Goal: Task Accomplishment & Management: Manage account settings

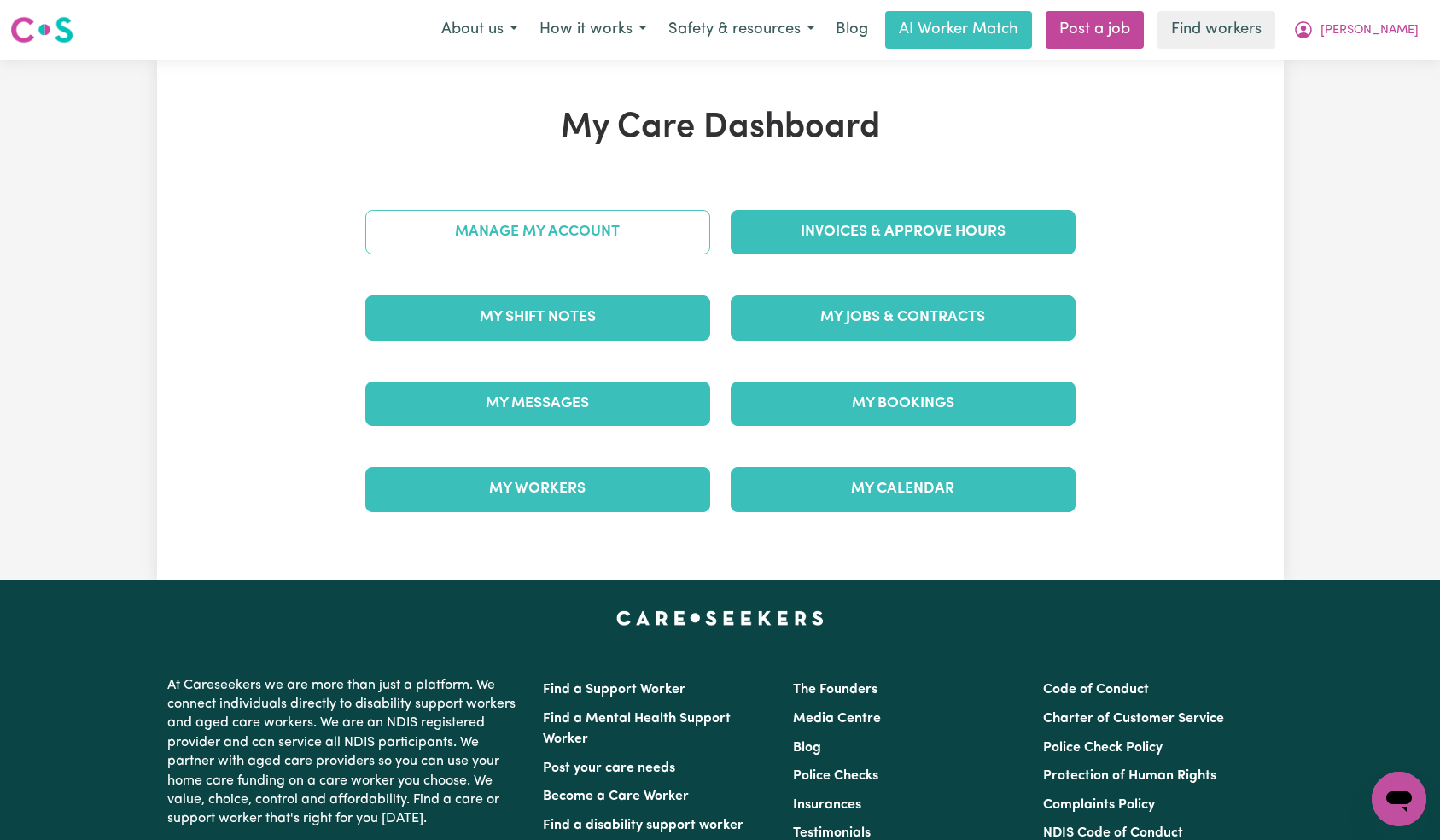
click at [637, 257] on div "Manage My Account" at bounding box center [537, 232] width 366 height 85
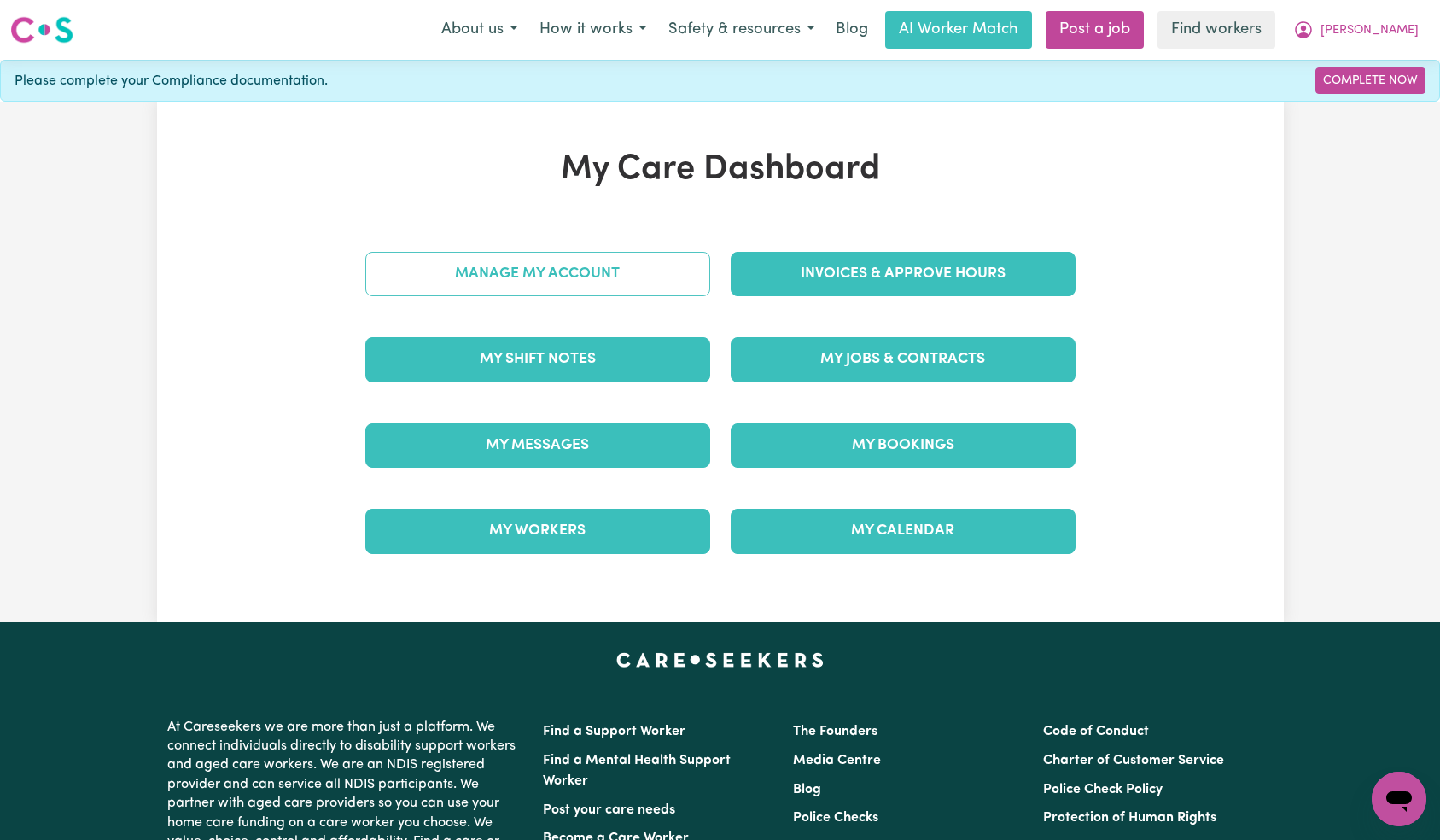
click at [629, 268] on link "Manage My Account" at bounding box center [538, 274] width 344 height 44
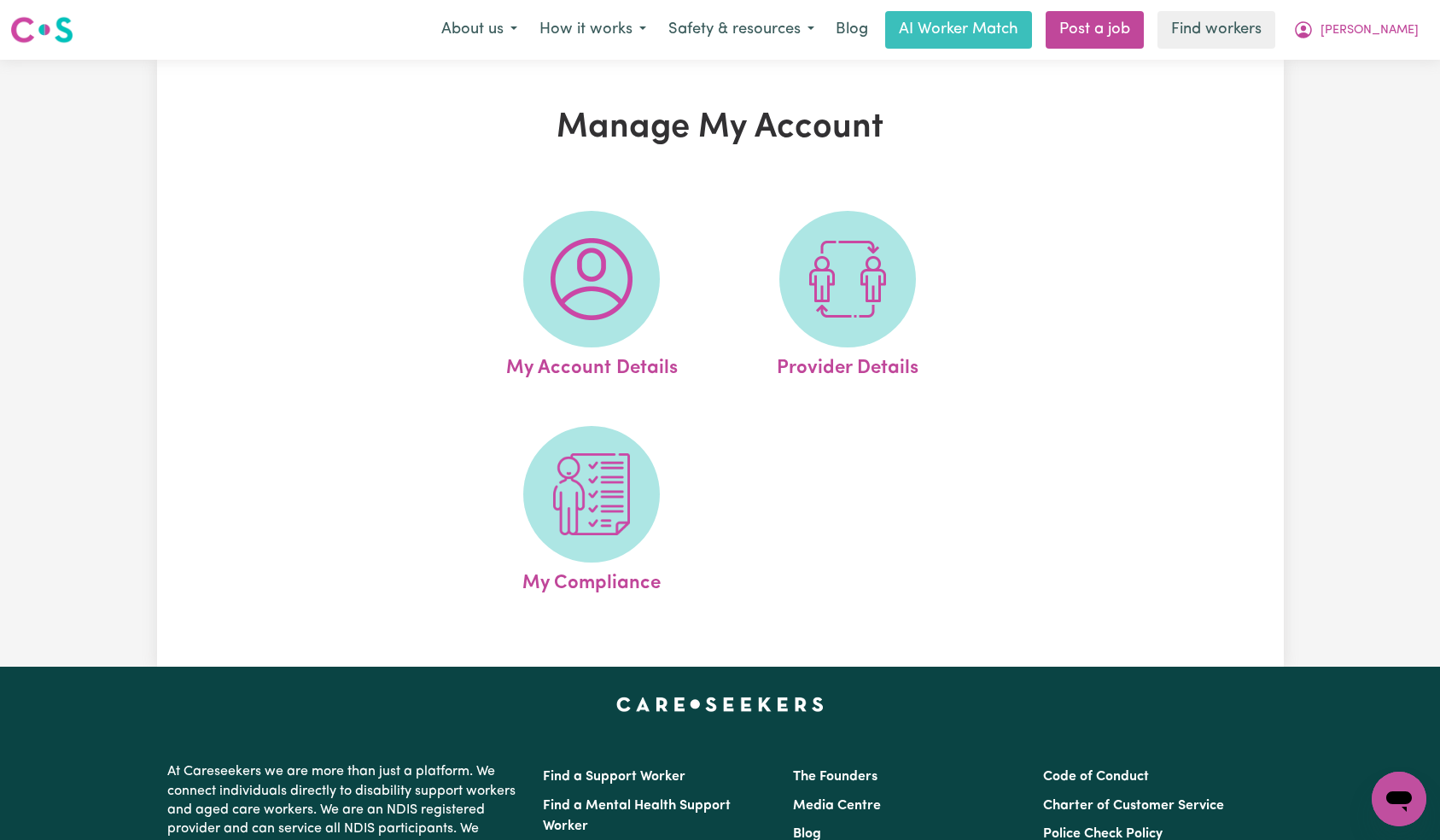
click at [628, 270] on img at bounding box center [592, 279] width 81 height 81
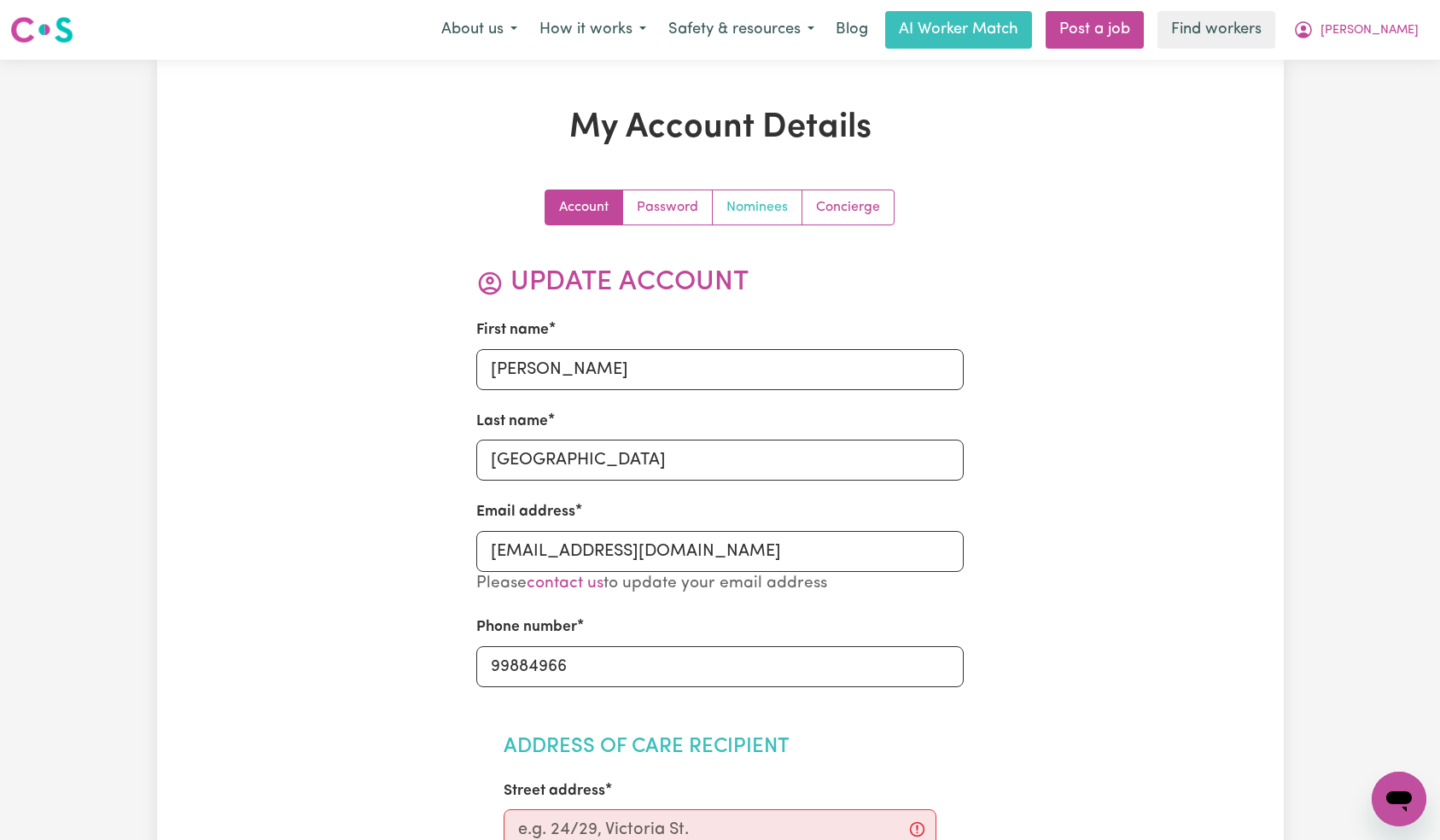
click at [753, 215] on link "Nominees" at bounding box center [758, 207] width 90 height 34
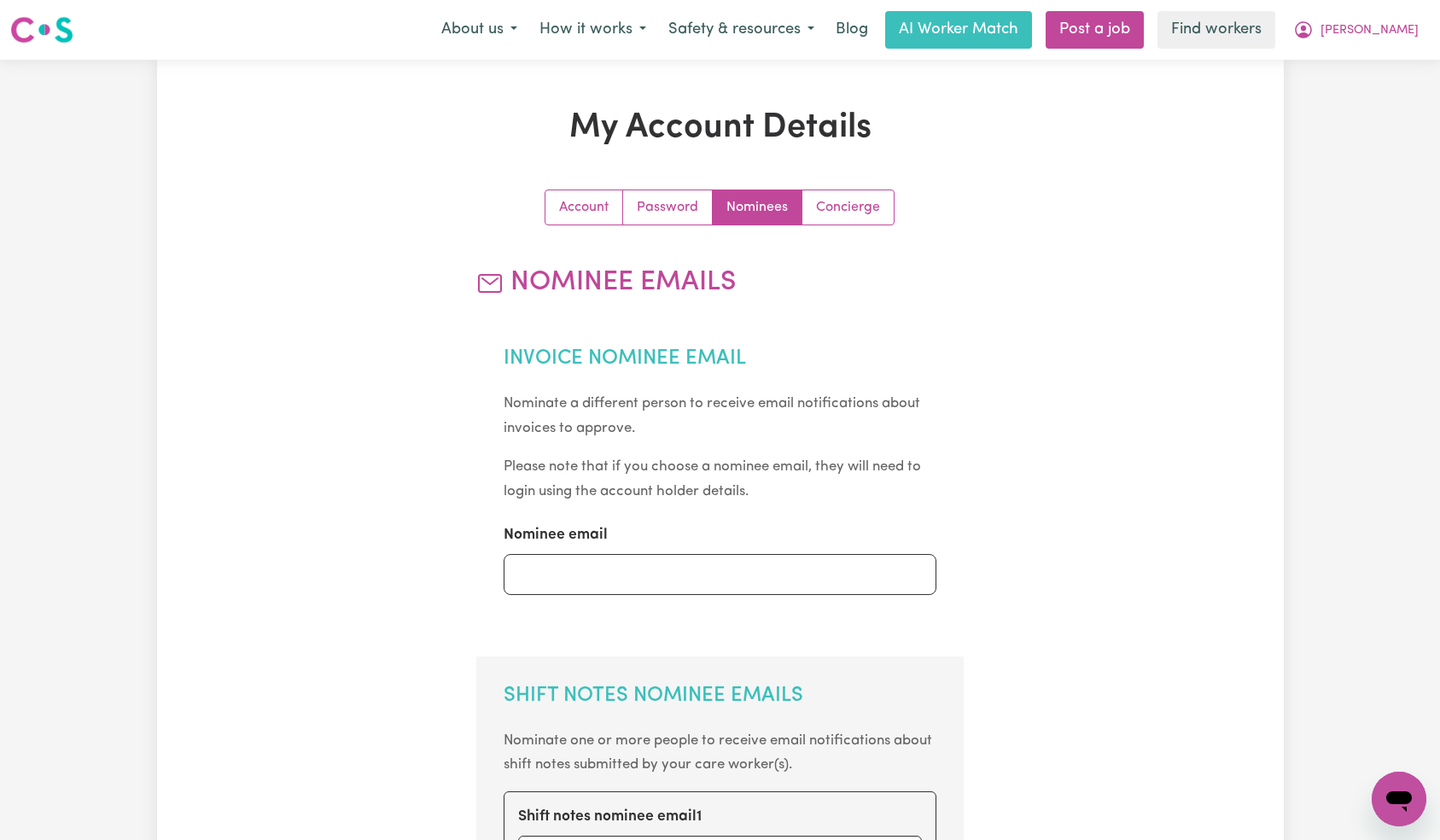
scroll to position [334, 0]
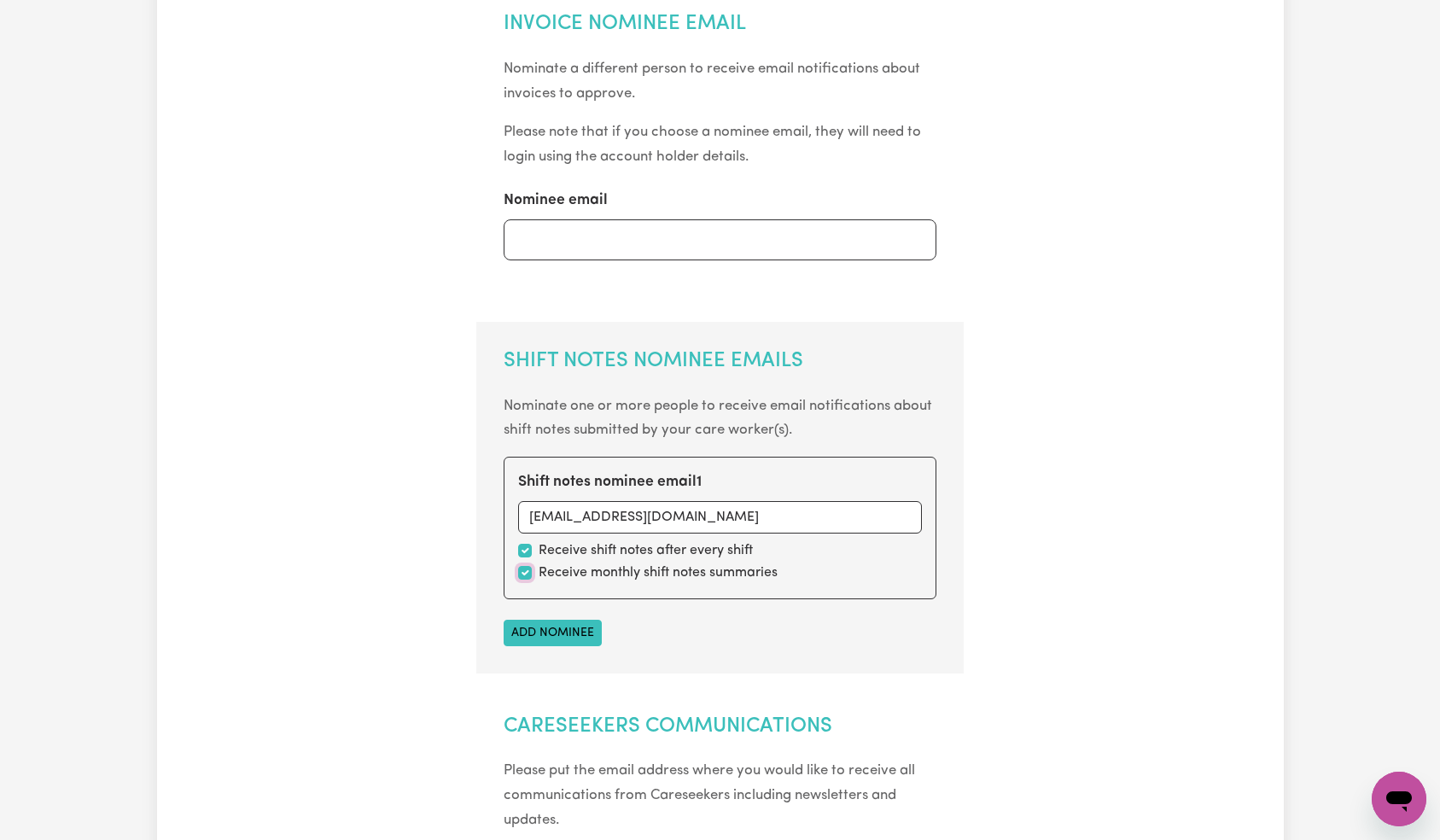
click at [531, 573] on input "checkbox" at bounding box center [524, 572] width 14 height 14
checkbox input "false"
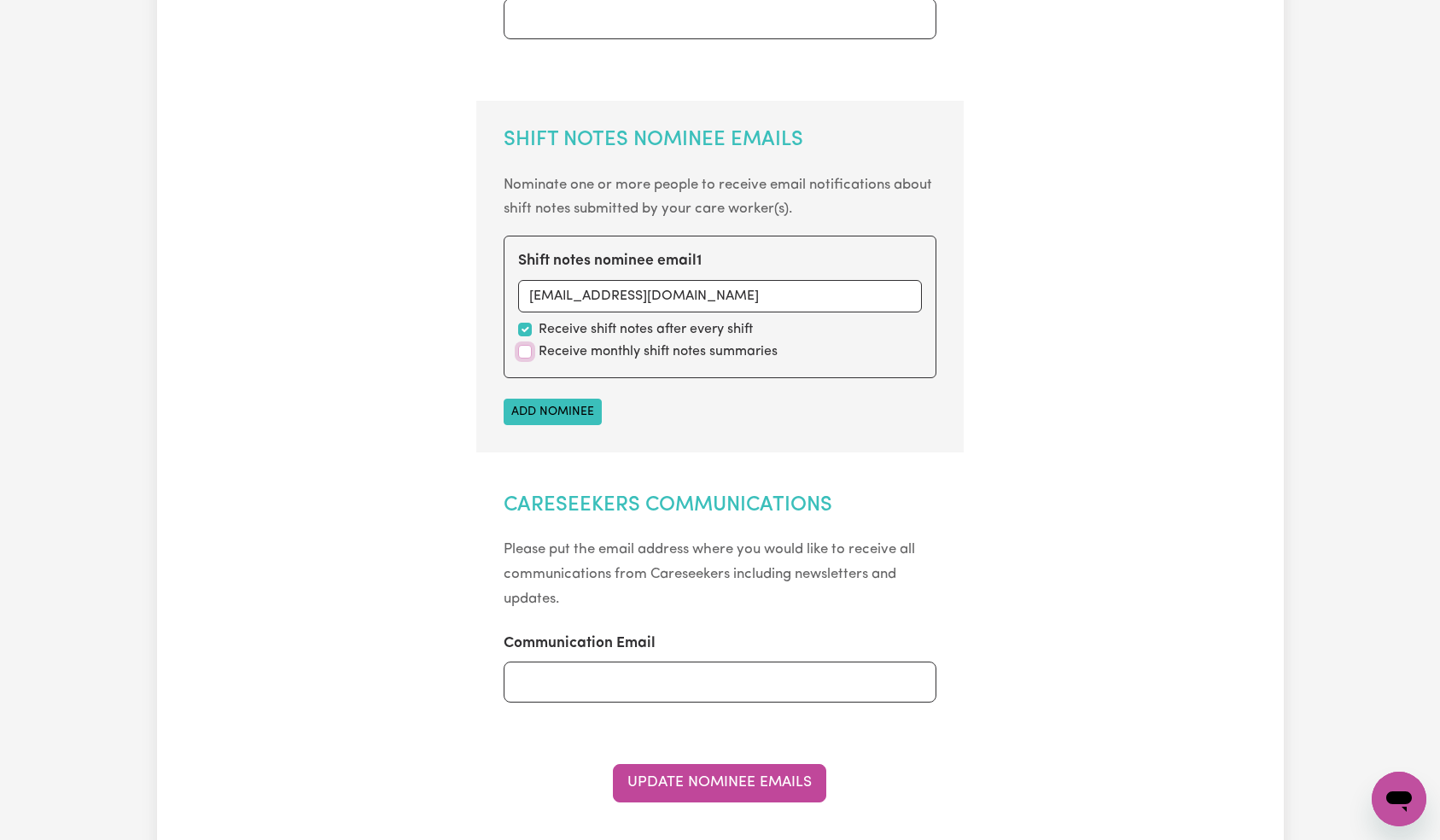
scroll to position [667, 0]
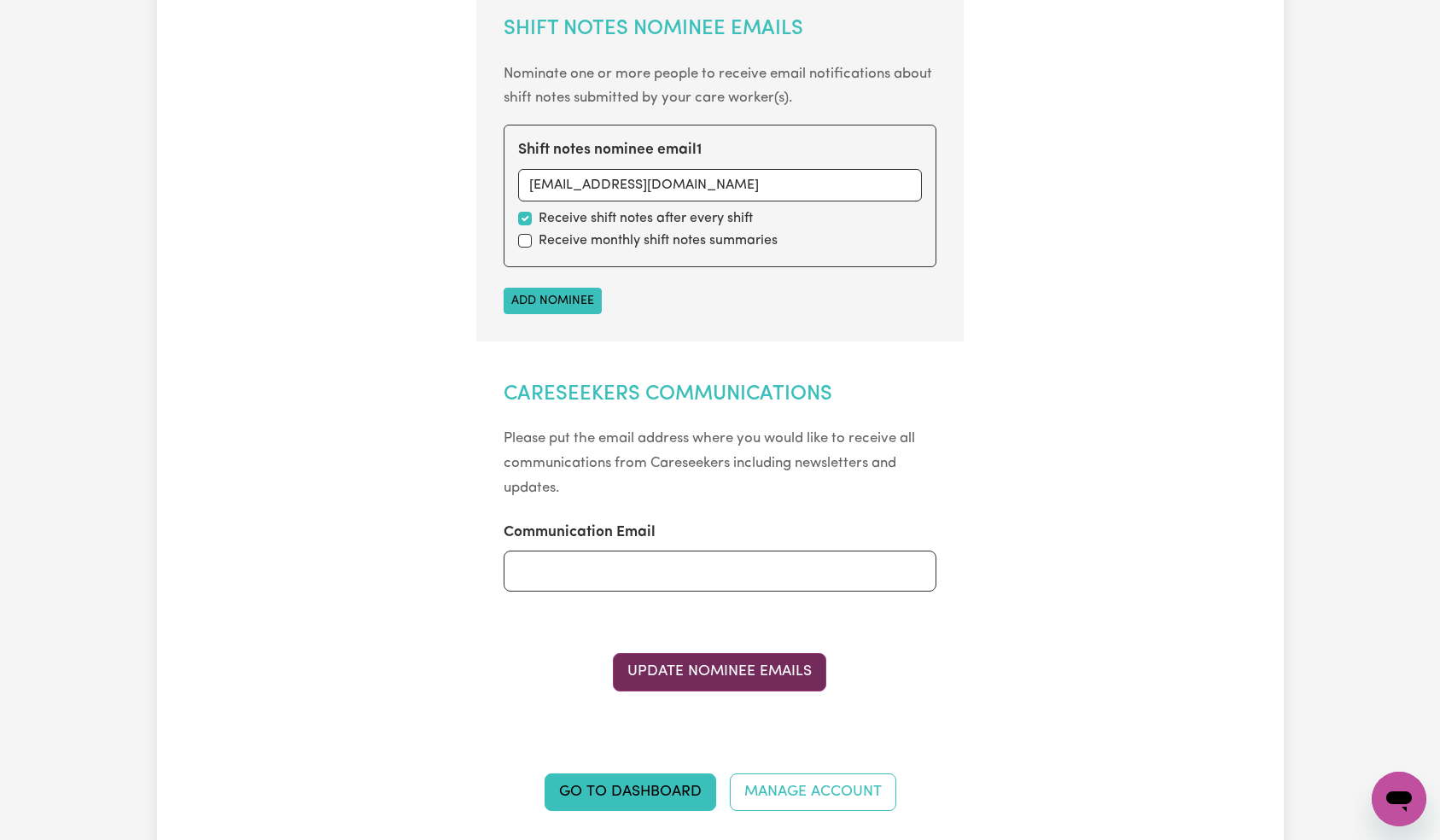
click at [713, 673] on button "Update Nominee Emails" at bounding box center [720, 671] width 213 height 38
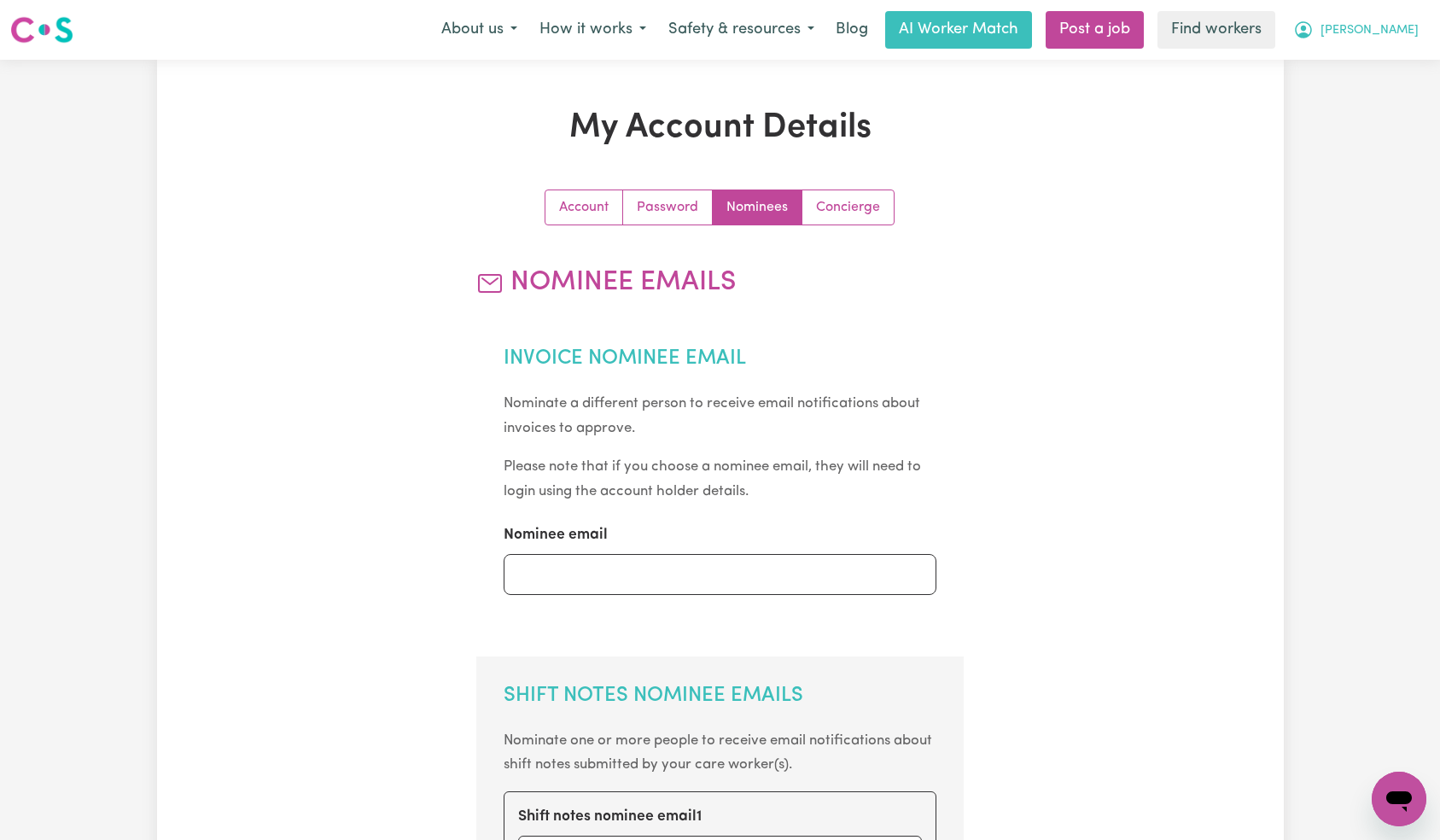
click at [1396, 34] on span "[PERSON_NAME]" at bounding box center [1370, 31] width 98 height 19
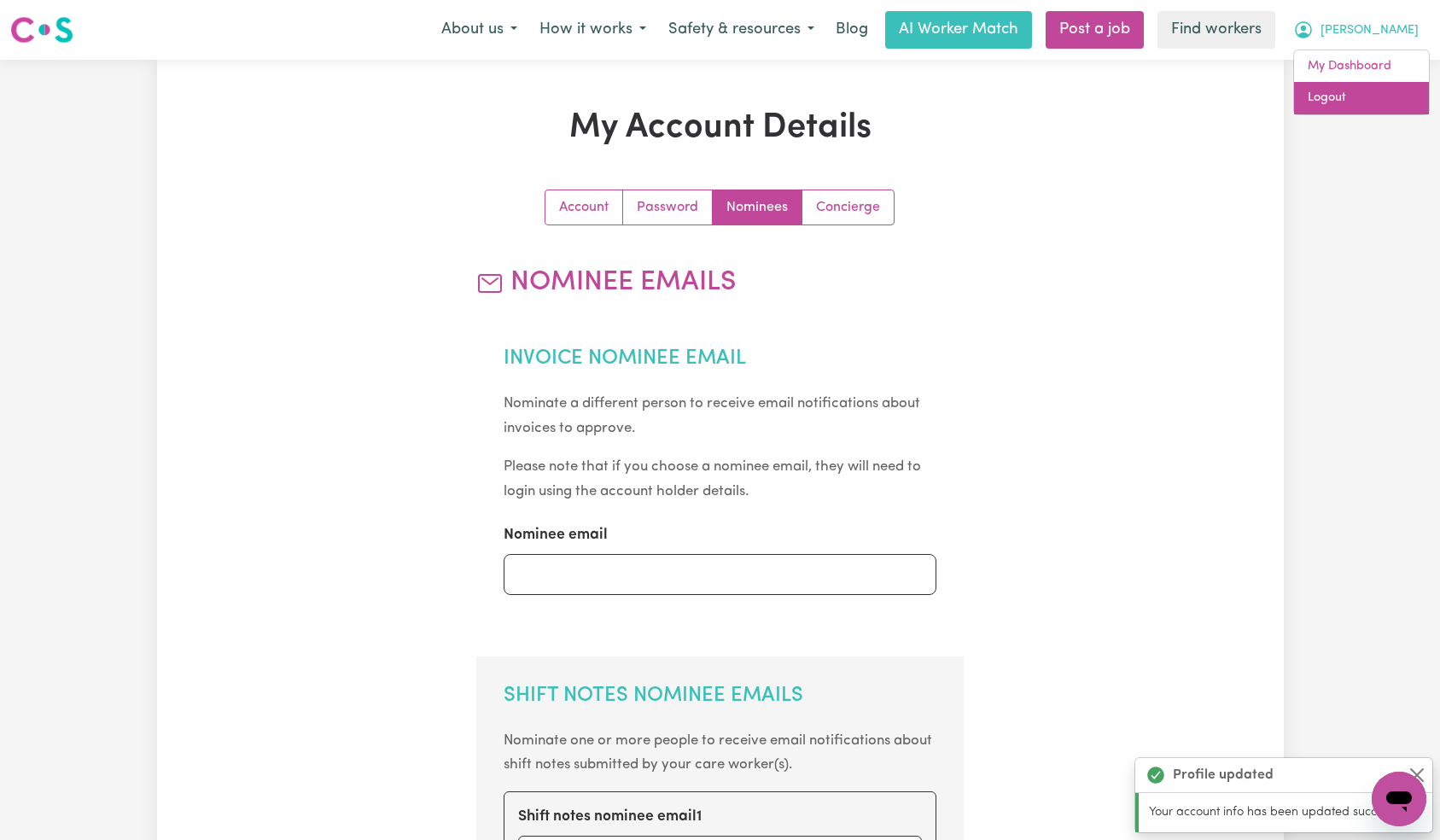
click at [1374, 98] on link "Logout" at bounding box center [1361, 97] width 135 height 32
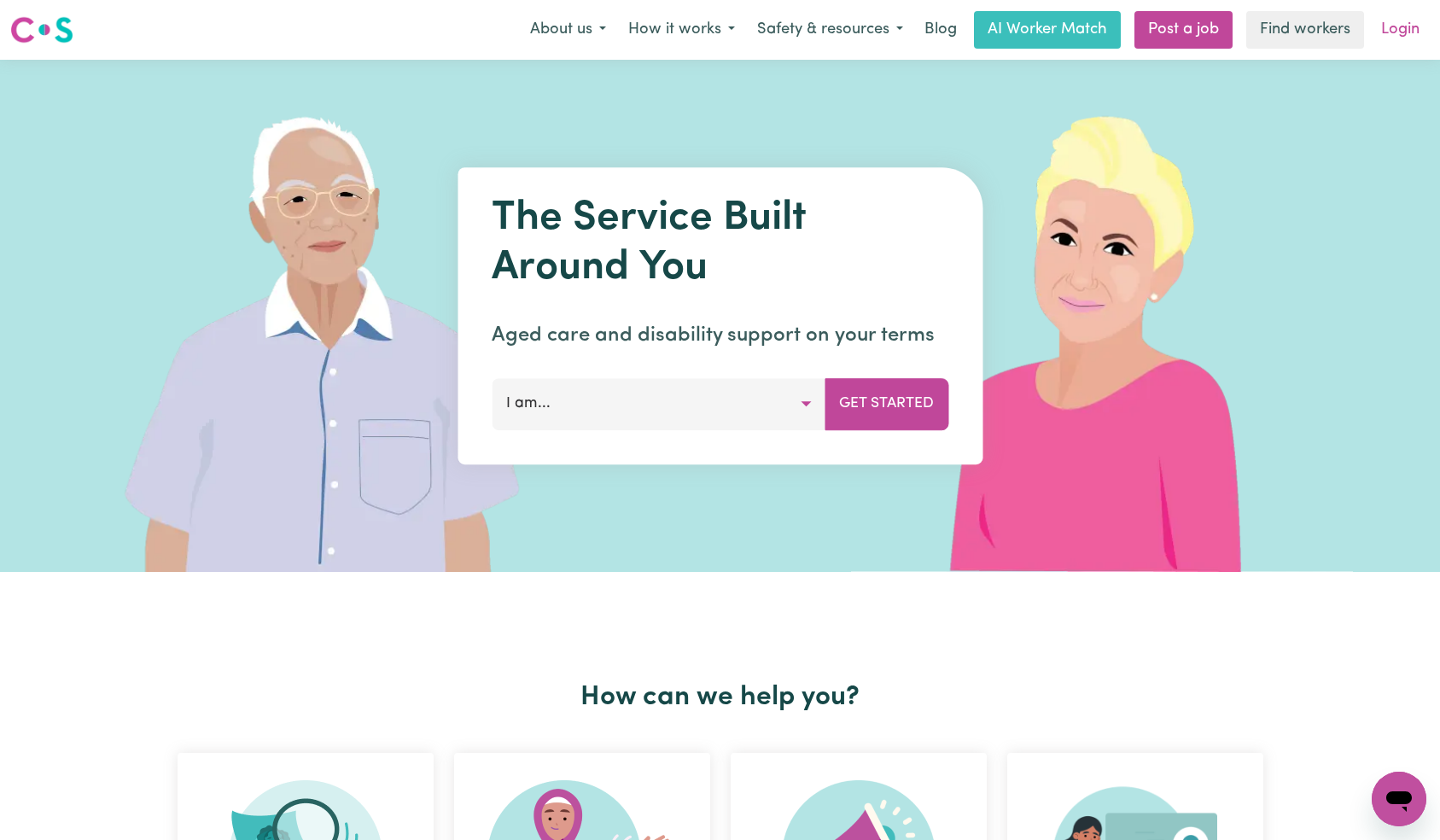
click at [1402, 43] on link "Login" at bounding box center [1400, 30] width 59 height 38
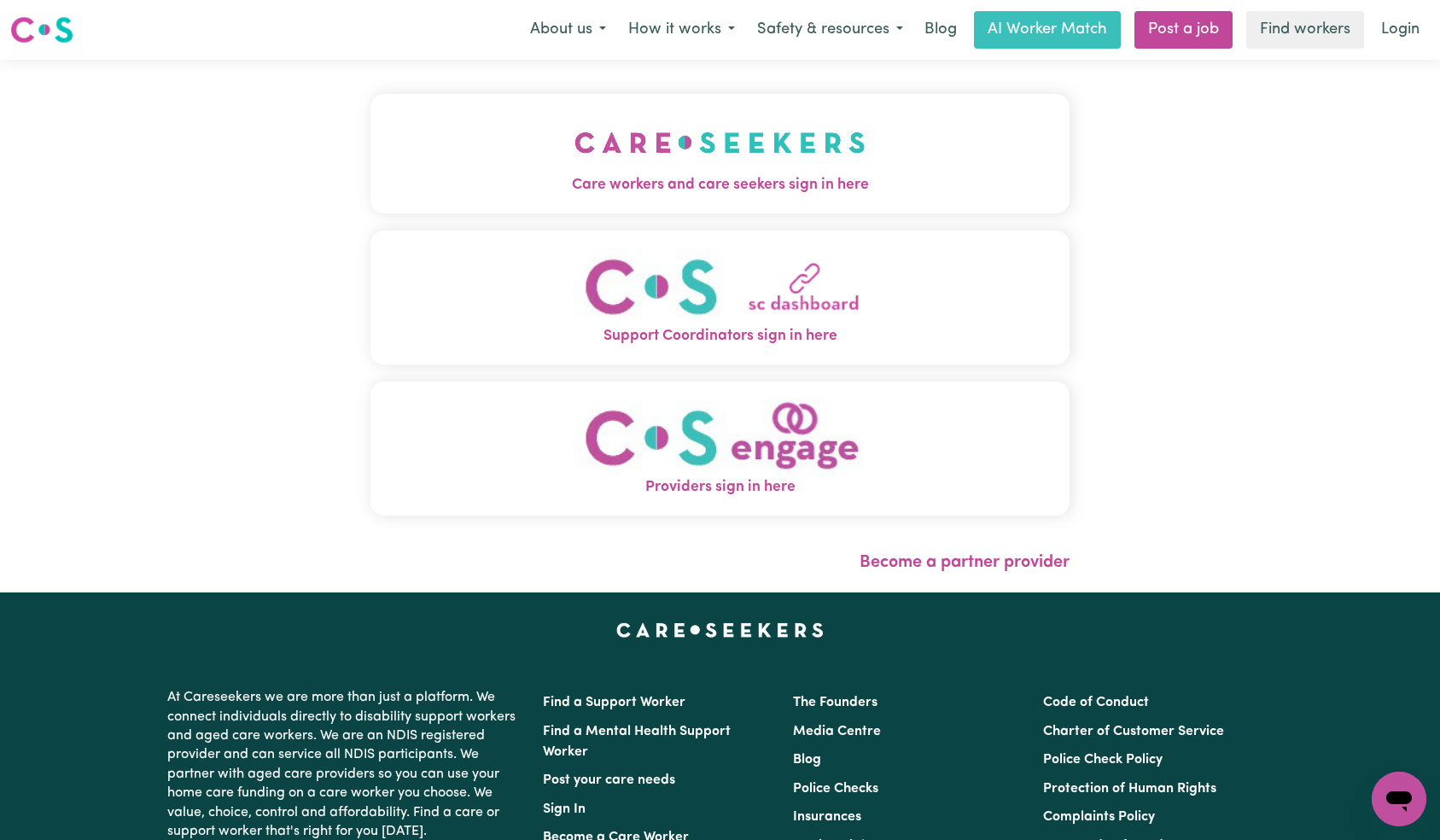
click at [574, 144] on img "Care workers and care seekers sign in here" at bounding box center [720, 143] width 291 height 63
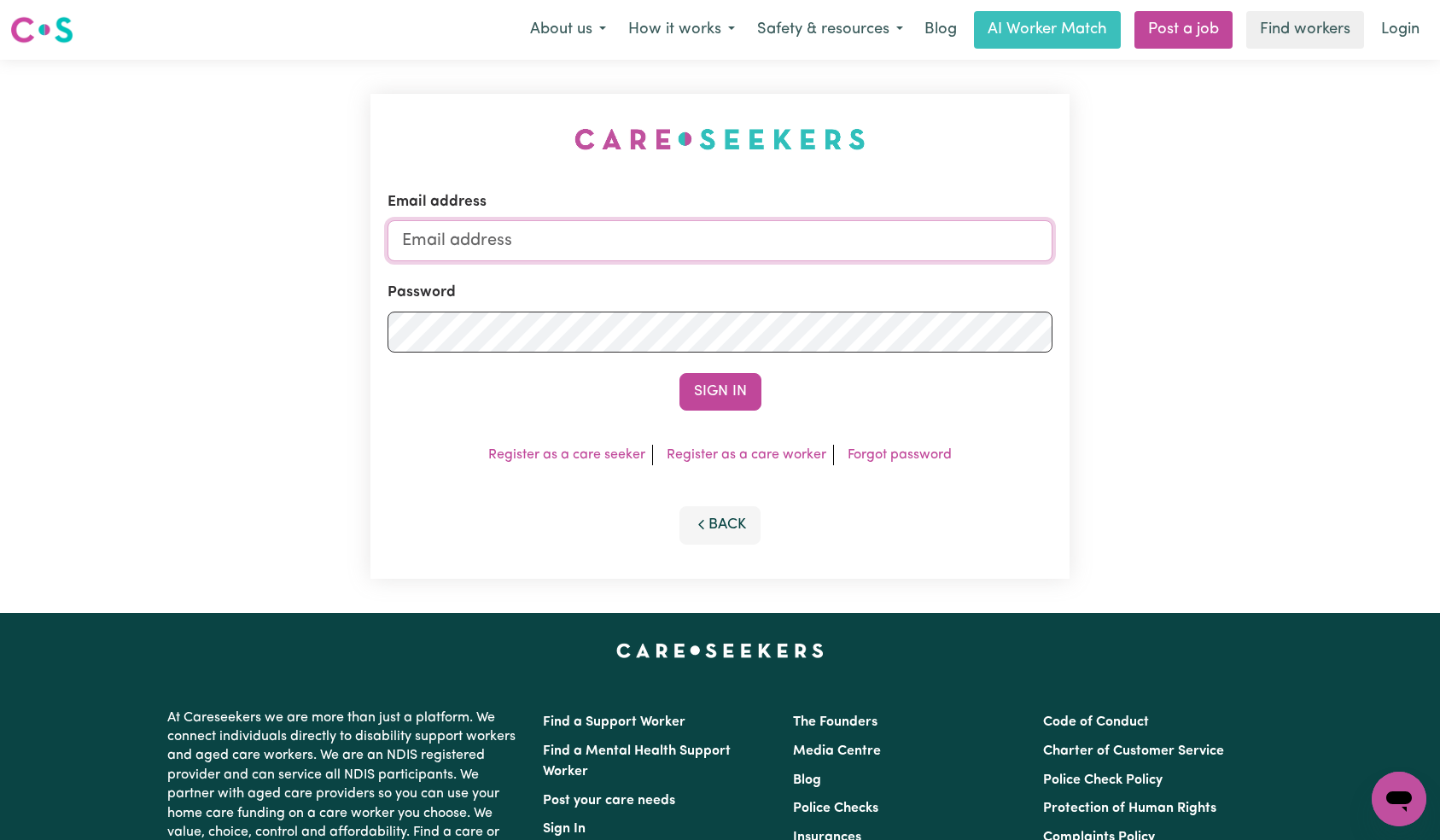
click at [782, 242] on input "Email address" at bounding box center [720, 241] width 666 height 41
paste input "[EMAIL_ADDRESS][DOMAIN_NAME]"
type input "[EMAIL_ADDRESS][DOMAIN_NAME]"
click at [715, 396] on button "Sign In" at bounding box center [720, 392] width 81 height 38
